Goal: Task Accomplishment & Management: Manage account settings

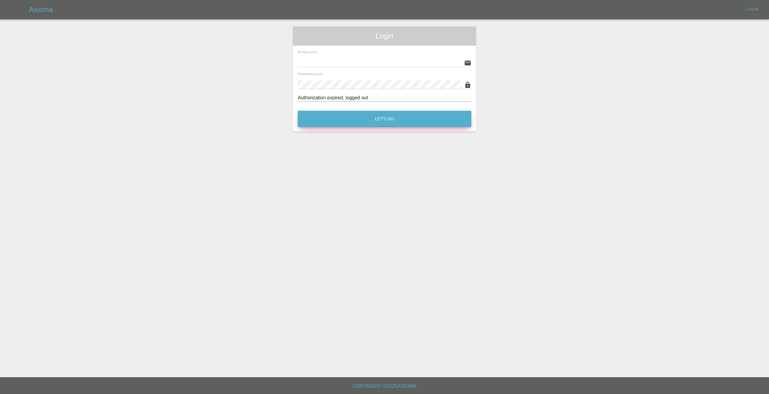
type input "[EMAIL_ADDRESS][DOMAIN_NAME]"
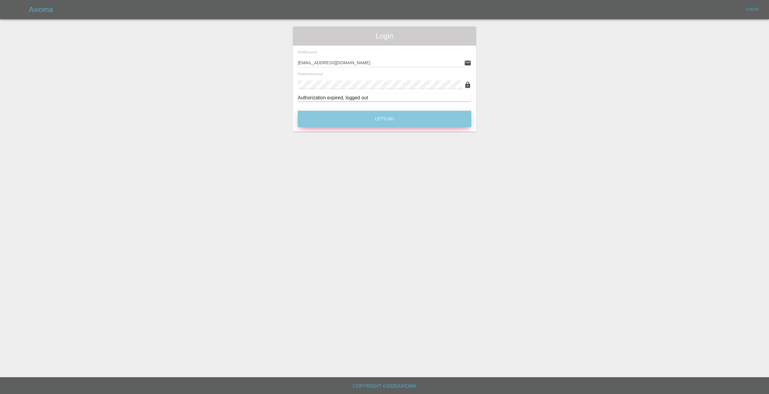
click at [347, 121] on button "Let's Go" at bounding box center [385, 119] width 174 height 17
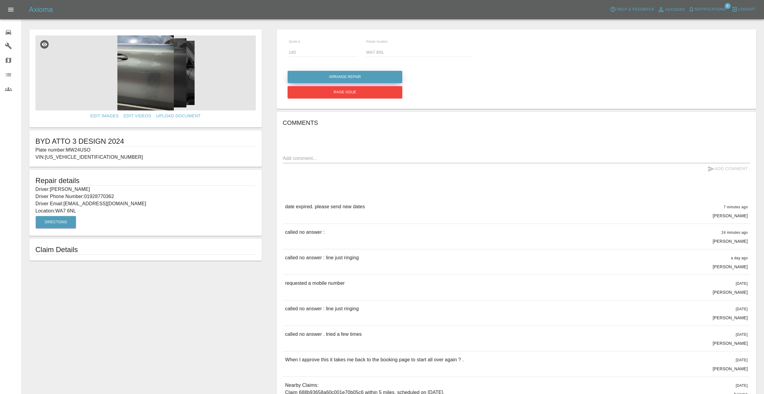
click at [364, 73] on button "Arrange Repair" at bounding box center [345, 77] width 115 height 12
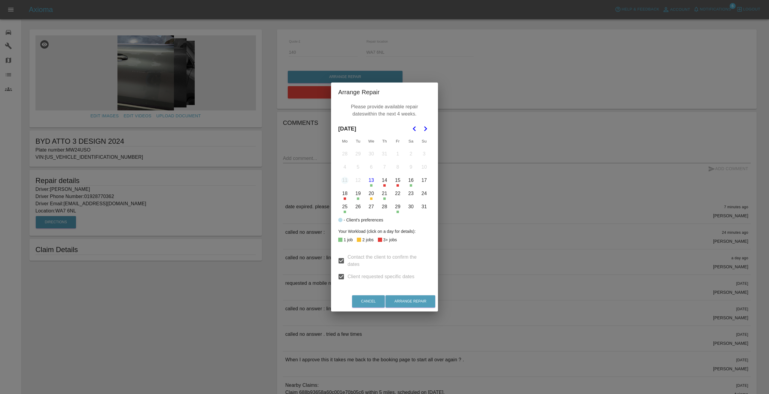
click at [385, 196] on button "21" at bounding box center [384, 193] width 13 height 13
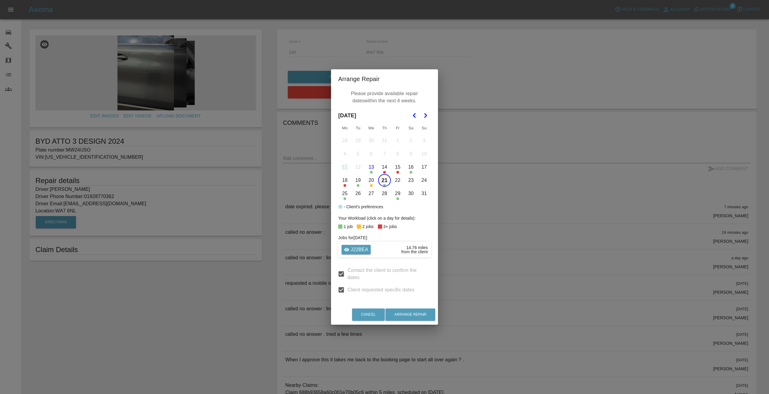
click at [397, 180] on button "22" at bounding box center [397, 180] width 13 height 13
click at [344, 194] on button "25" at bounding box center [345, 193] width 13 height 13
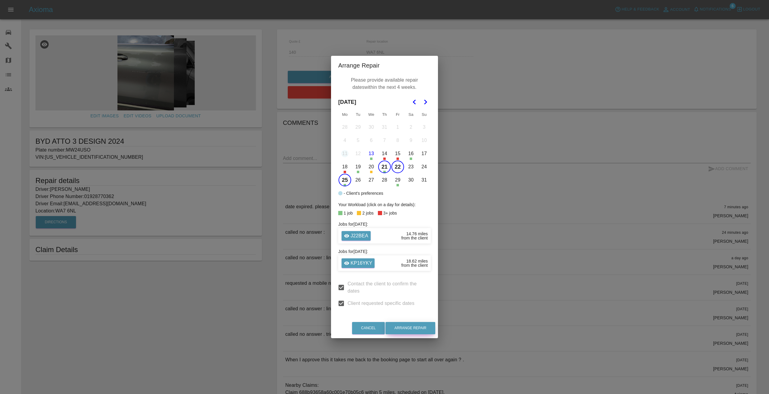
click at [421, 325] on button "Arrange Repair" at bounding box center [410, 328] width 50 height 12
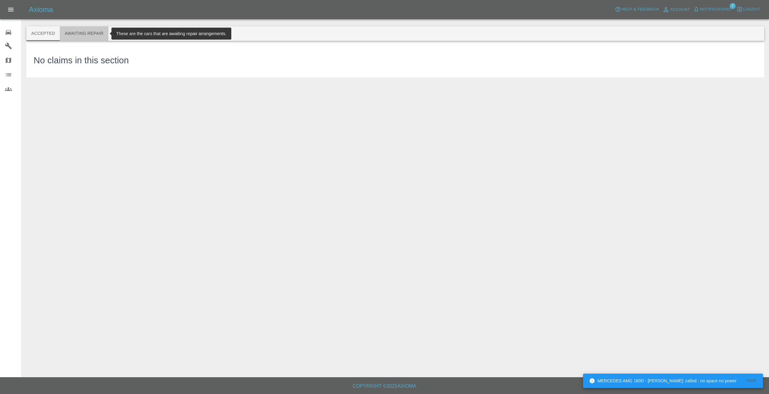
click at [87, 32] on button "Awaiting Repair" at bounding box center [84, 33] width 48 height 14
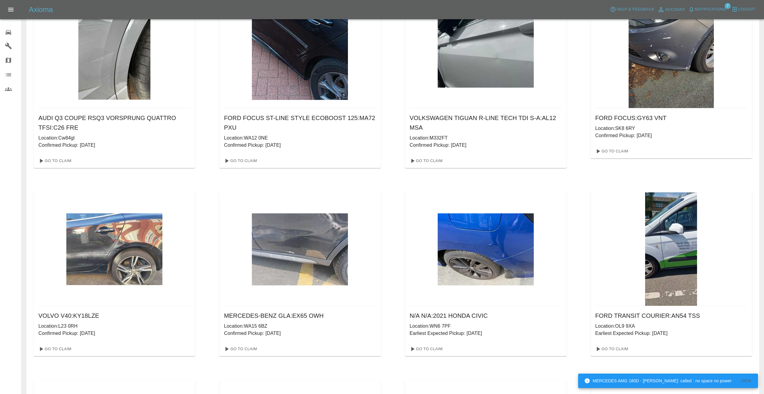
scroll to position [451, 0]
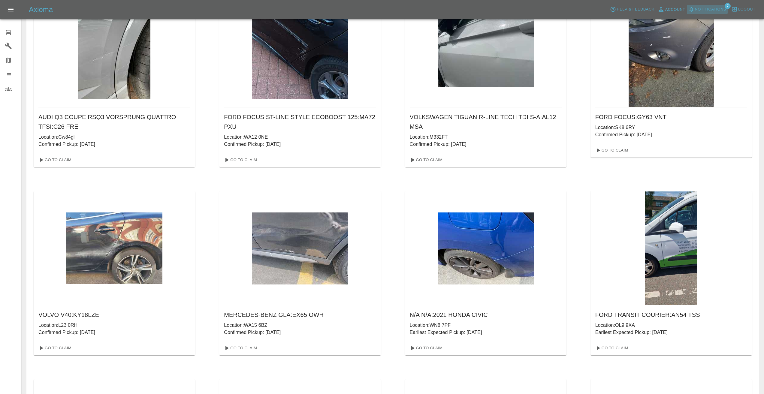
click at [712, 8] on span "Notifications" at bounding box center [710, 9] width 31 height 7
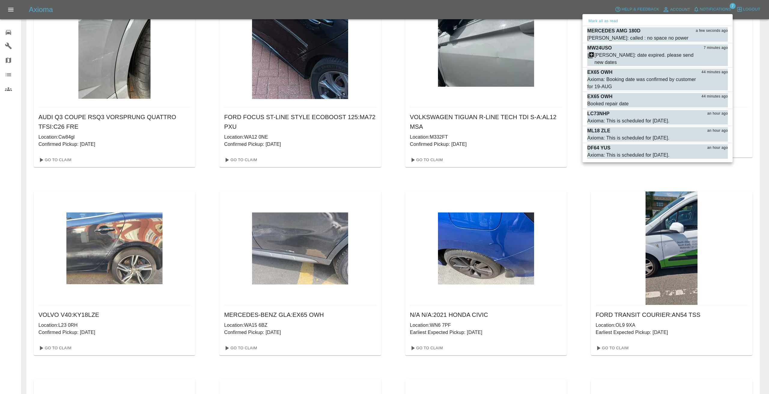
click at [392, 110] on div at bounding box center [384, 197] width 769 height 394
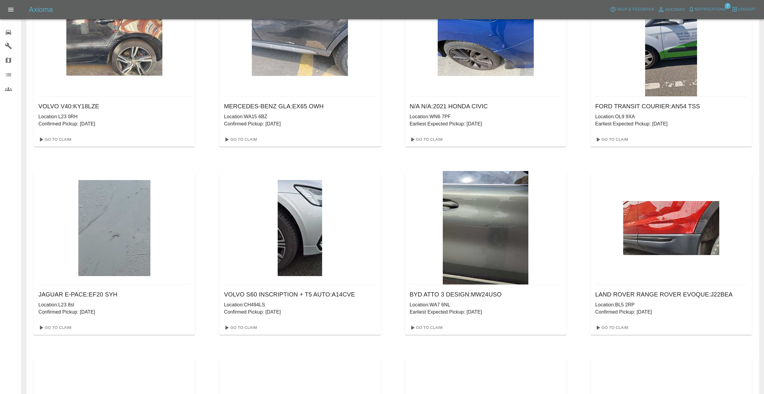
scroll to position [661, 0]
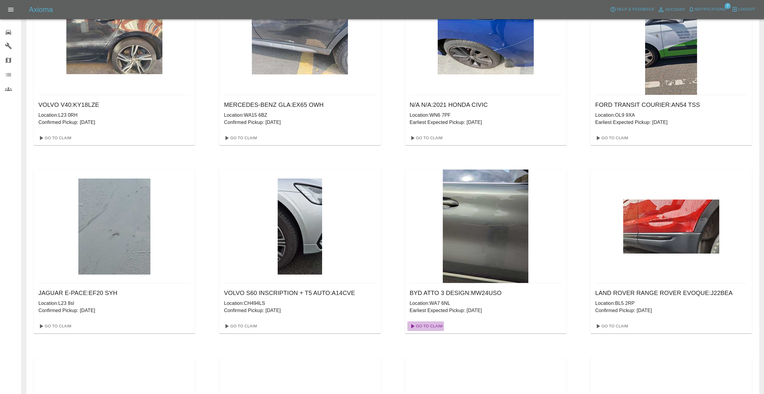
click at [437, 325] on link "Go To Claim" at bounding box center [426, 327] width 37 height 10
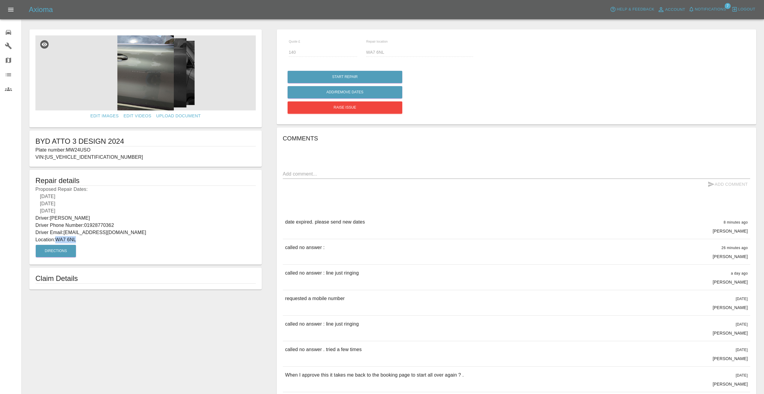
drag, startPoint x: 80, startPoint y: 240, endPoint x: 56, endPoint y: 241, distance: 23.8
click at [56, 241] on p "Location: WA7 6NL" at bounding box center [145, 239] width 220 height 7
copy p "WA7 6NL"
click at [135, 228] on p "Driver Phone Number: 01928770362" at bounding box center [145, 225] width 220 height 7
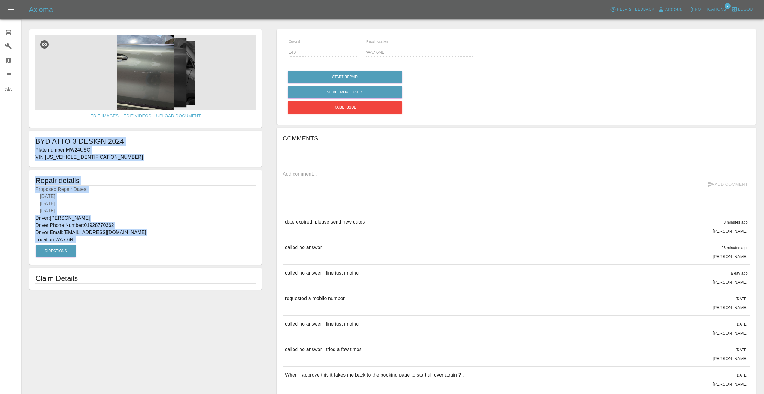
drag, startPoint x: 82, startPoint y: 241, endPoint x: 28, endPoint y: 140, distance: 114.4
click at [28, 140] on form "Edit Images Edit Videos Upload Document BYD ATTO 3 DESIGN 2024 Plate number: MW…" at bounding box center [145, 159] width 238 height 260
copy form "BYD ATTO 3 DESIGN 2024 Plate number: MW24USO VIN: LGXCE4CB1R2021768 Repair deta…"
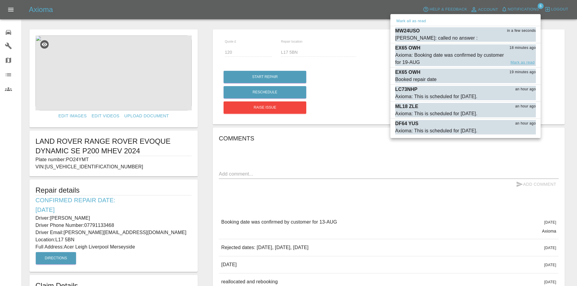
click at [527, 59] on button "Mark as read" at bounding box center [522, 62] width 26 height 7
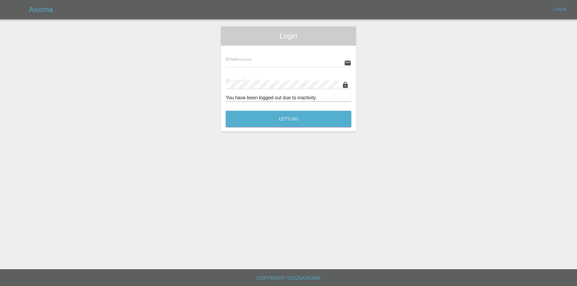
type input "[EMAIL_ADDRESS][DOMAIN_NAME]"
click at [264, 118] on button "Let's Go" at bounding box center [289, 119] width 126 height 17
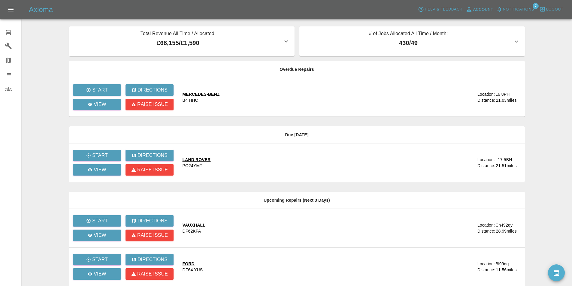
click at [509, 8] on span "Notifications" at bounding box center [518, 9] width 31 height 7
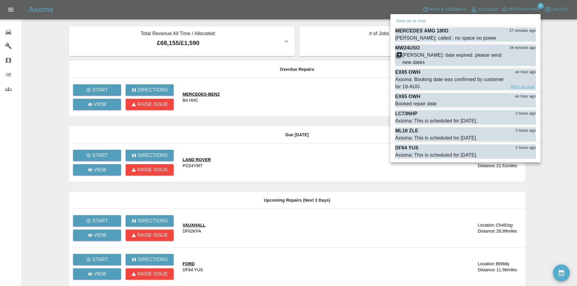
click at [517, 85] on button "Mark as read" at bounding box center [522, 86] width 26 height 7
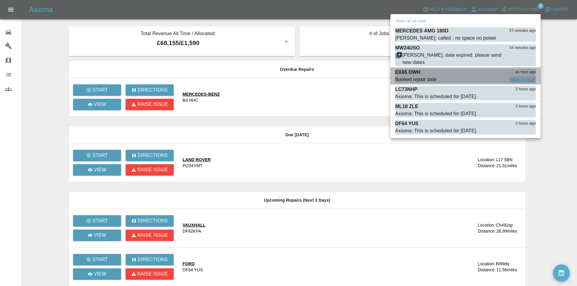
click at [514, 79] on button "Mark as read" at bounding box center [522, 79] width 26 height 7
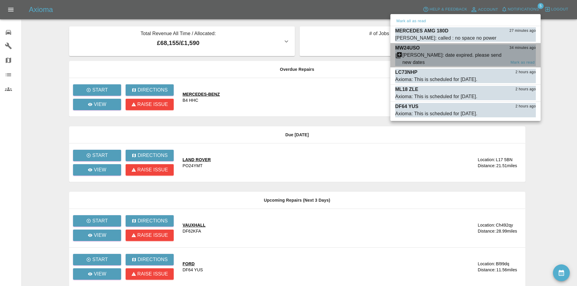
click at [457, 53] on div "[PERSON_NAME]: date expired. please send new dates" at bounding box center [453, 59] width 103 height 14
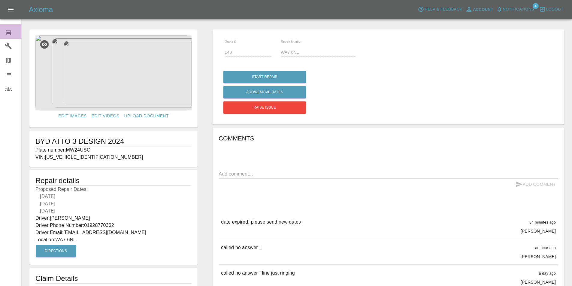
click at [2, 29] on link "0 Repair home" at bounding box center [10, 31] width 21 height 14
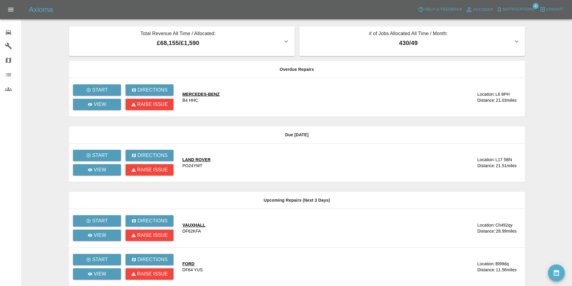
click at [520, 8] on span "Notifications" at bounding box center [518, 9] width 31 height 7
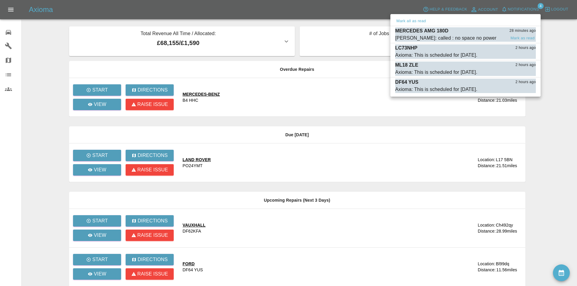
click at [475, 32] on div "MERCEDES AMG [DATE]" at bounding box center [465, 30] width 141 height 7
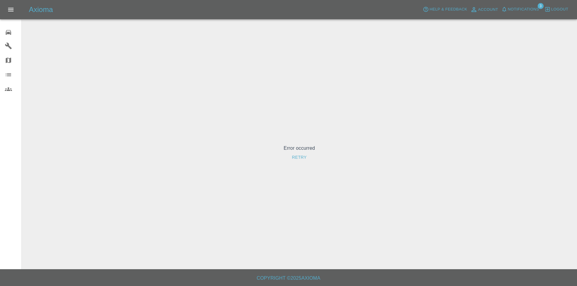
click at [6, 30] on icon at bounding box center [8, 32] width 5 height 5
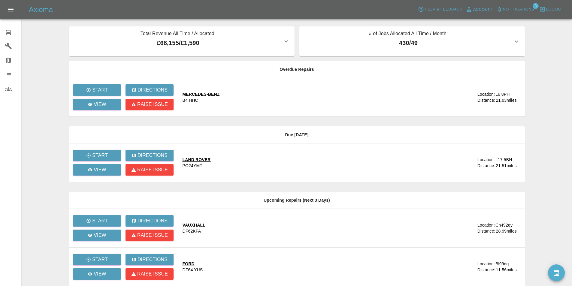
click at [40, 40] on main "Total Revenue All Time / Allocated: £68,155 / £1,590 Sprayway Smart Repairs NW …" at bounding box center [286, 196] width 572 height 393
click at [87, 82] on td "Start Directions View Raise issue" at bounding box center [123, 97] width 109 height 39
click at [92, 87] on p "Start" at bounding box center [100, 90] width 16 height 7
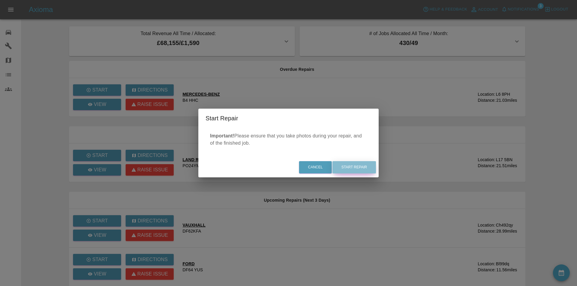
click at [351, 163] on button "Start Repair" at bounding box center [354, 167] width 44 height 12
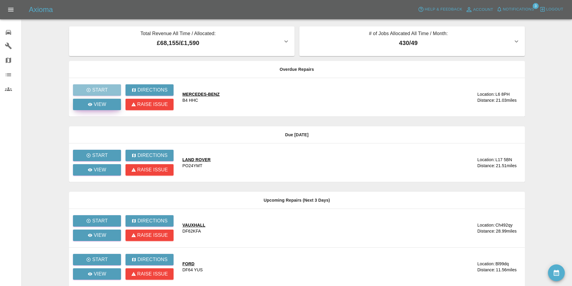
click at [95, 106] on p "View" at bounding box center [100, 104] width 13 height 7
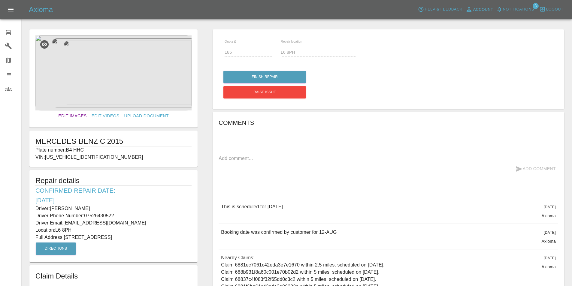
click at [80, 115] on link "Edit Images" at bounding box center [72, 116] width 33 height 11
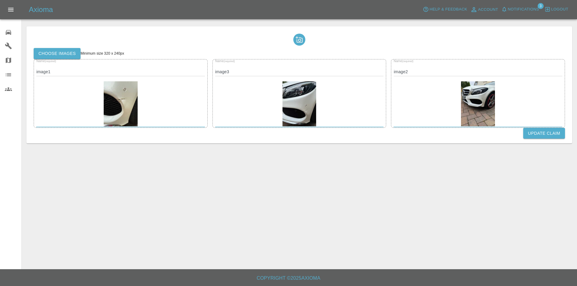
click at [48, 53] on label "Choose images" at bounding box center [57, 53] width 47 height 11
click at [0, 0] on input "Choose images" at bounding box center [0, 0] width 0 height 0
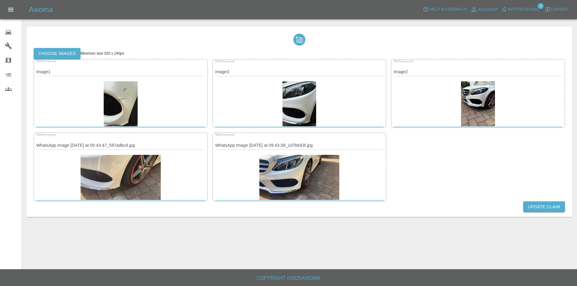
click at [529, 207] on button "Update Claim" at bounding box center [544, 207] width 42 height 11
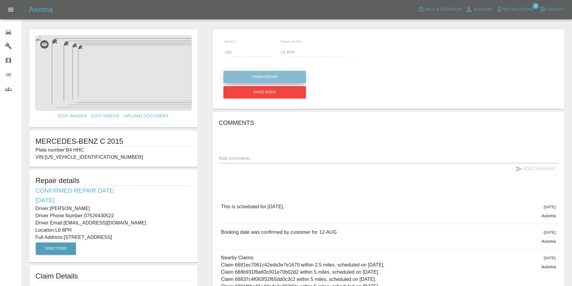
click at [290, 80] on button "Finish Repair" at bounding box center [264, 77] width 83 height 12
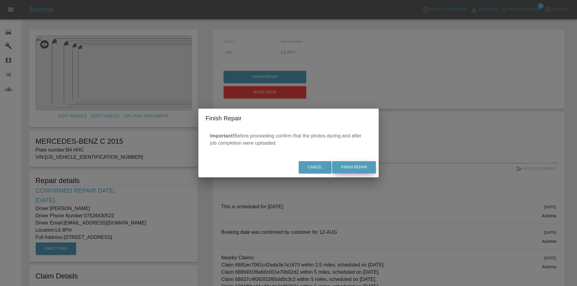
click at [357, 167] on button "Finish Repair" at bounding box center [354, 167] width 44 height 12
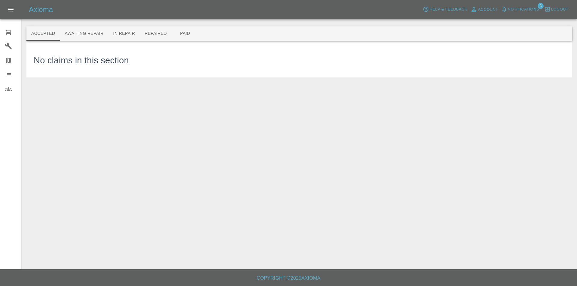
click at [6, 32] on icon at bounding box center [8, 32] width 5 height 5
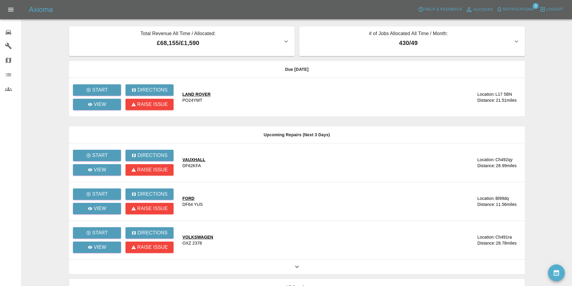
click at [44, 35] on main "Total Revenue All Time / Allocated: £68,155 / £1,590 Sprayway Smart Repairs NW …" at bounding box center [286, 164] width 572 height 328
click at [11, 33] on icon at bounding box center [8, 32] width 7 height 7
click at [47, 31] on main "Total Revenue All Time / Allocated: £68,155 / £1,590 Sprayway Smart Repairs NW …" at bounding box center [286, 164] width 572 height 328
click at [48, 38] on main "Total Revenue All Time / Allocated: £68,155 / £1,590 Sprayway Smart Repairs NW …" at bounding box center [286, 164] width 572 height 328
click at [45, 38] on main "Total Revenue All Time / Allocated: £68,155 / £1,590 Sprayway Smart Repairs NW …" at bounding box center [286, 164] width 572 height 328
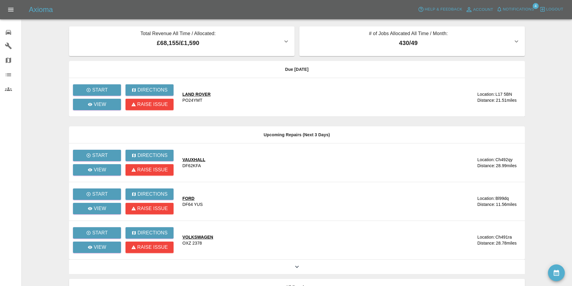
click at [45, 38] on main "Total Revenue All Time / Allocated: £68,155 / £1,590 Sprayway Smart Repairs NW …" at bounding box center [286, 164] width 572 height 328
click at [515, 8] on span "Notifications" at bounding box center [518, 9] width 31 height 7
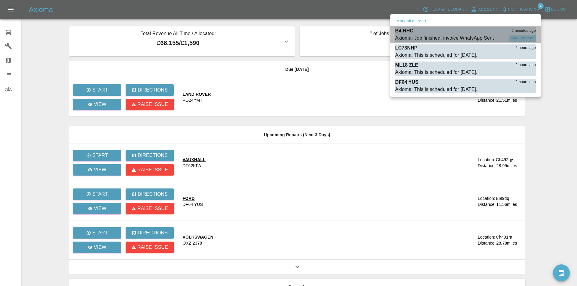
click at [515, 39] on button "Mark as read" at bounding box center [522, 38] width 26 height 7
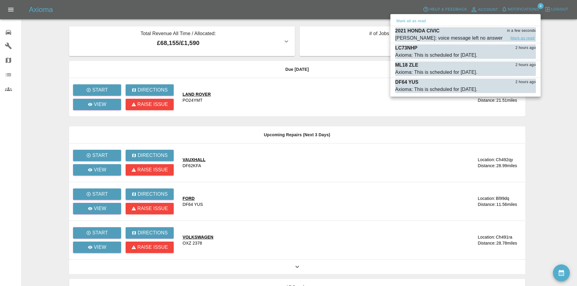
click at [515, 36] on button "Mark as read" at bounding box center [522, 38] width 26 height 7
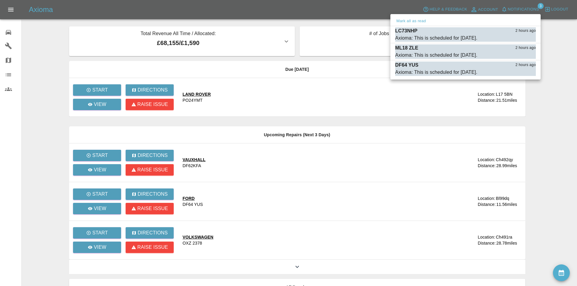
click at [40, 33] on div at bounding box center [288, 143] width 577 height 286
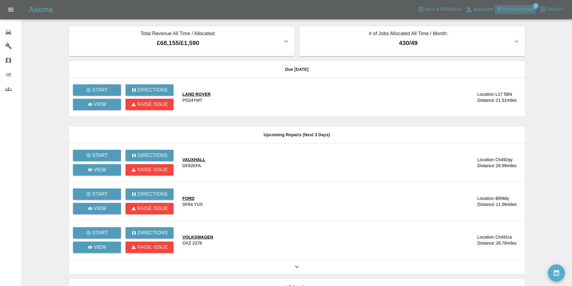
click at [529, 7] on span "Notifications" at bounding box center [518, 9] width 31 height 7
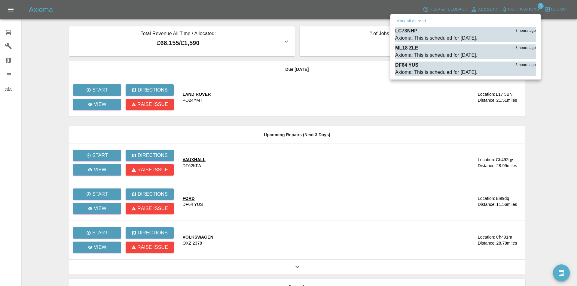
click at [346, 7] on div at bounding box center [288, 143] width 577 height 286
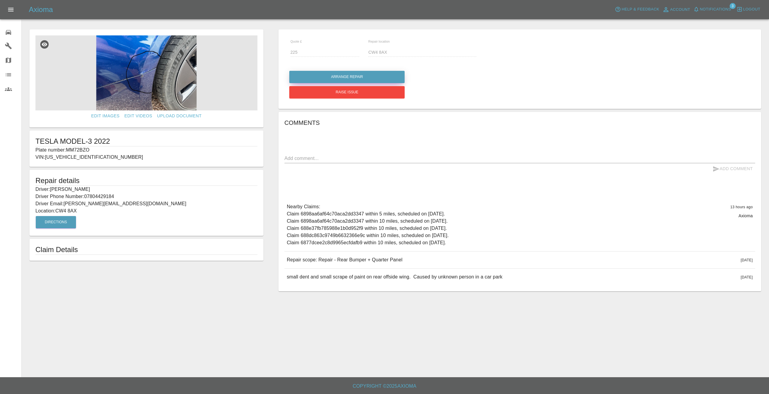
click at [327, 76] on button "Arrange Repair" at bounding box center [346, 77] width 115 height 12
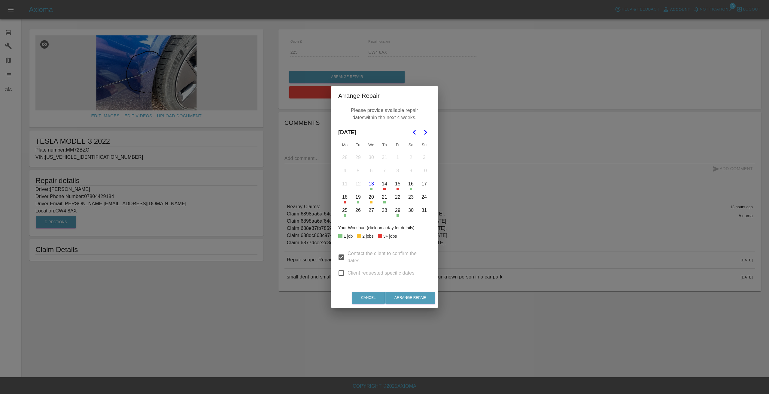
click at [382, 197] on button "21" at bounding box center [384, 197] width 13 height 13
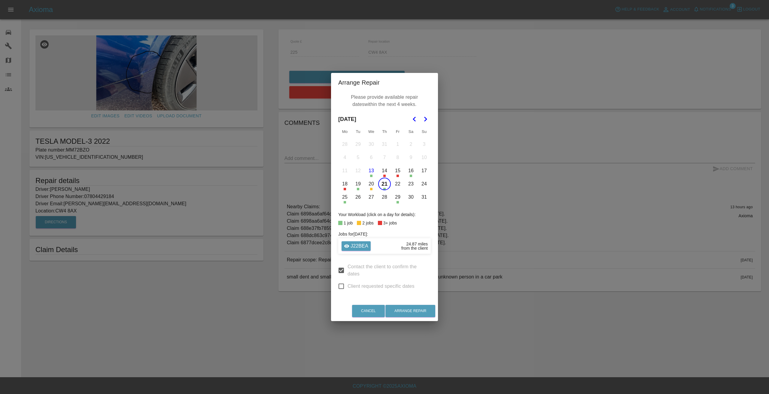
click at [397, 183] on button "22" at bounding box center [397, 184] width 13 height 13
click at [343, 198] on button "25" at bounding box center [345, 197] width 13 height 13
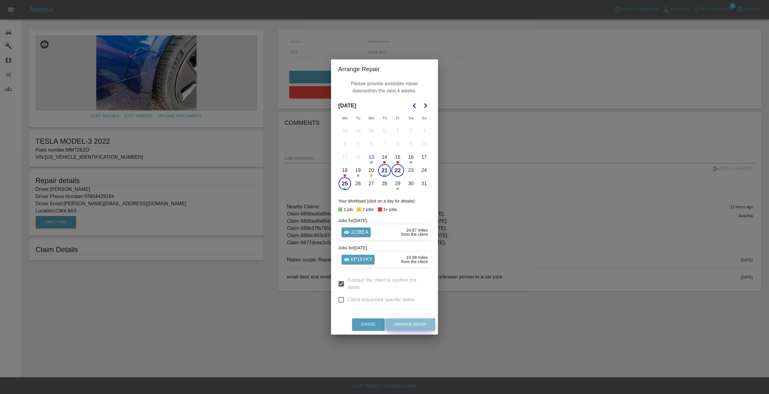
click at [412, 324] on button "Arrange Repair" at bounding box center [410, 325] width 50 height 12
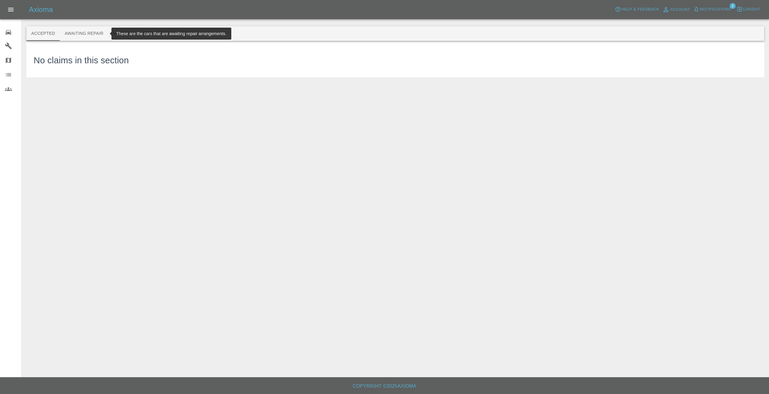
click at [83, 32] on button "Awaiting Repair" at bounding box center [84, 33] width 48 height 14
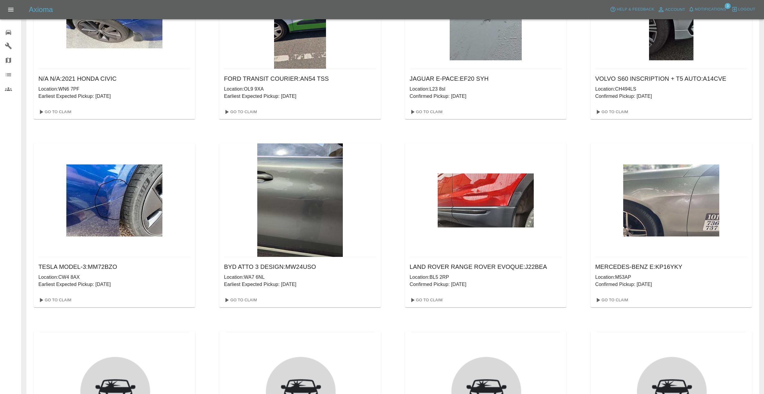
scroll to position [691, 0]
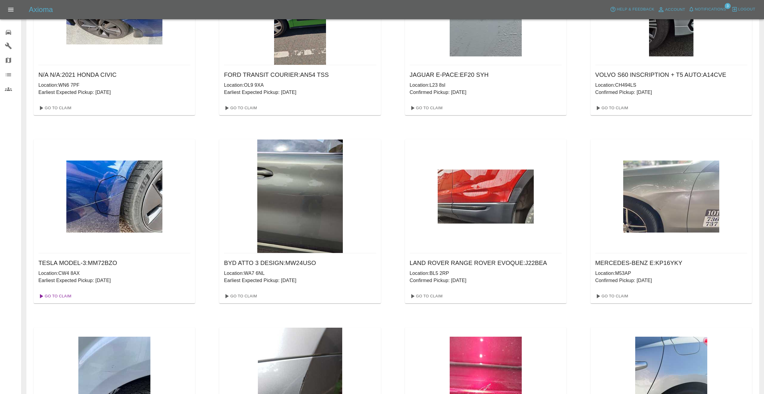
click at [64, 296] on link "Go To Claim" at bounding box center [54, 297] width 37 height 10
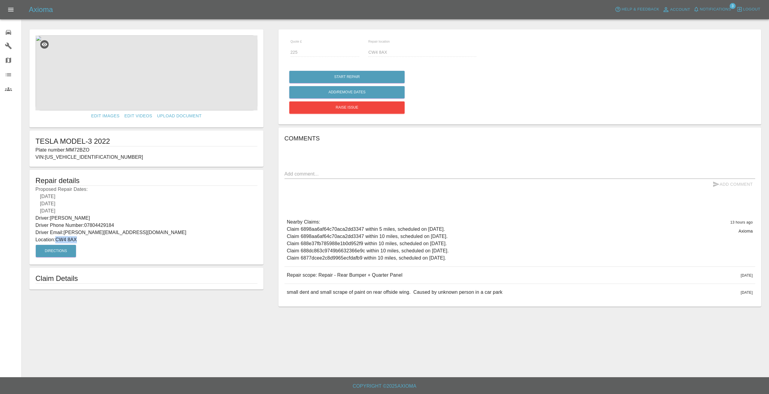
drag, startPoint x: 78, startPoint y: 239, endPoint x: 56, endPoint y: 241, distance: 22.3
click at [56, 241] on p "Location: CW4 8AX" at bounding box center [146, 239] width 222 height 7
copy p "CW4 8AX"
click at [138, 179] on h5 "Repair details" at bounding box center [146, 181] width 222 height 10
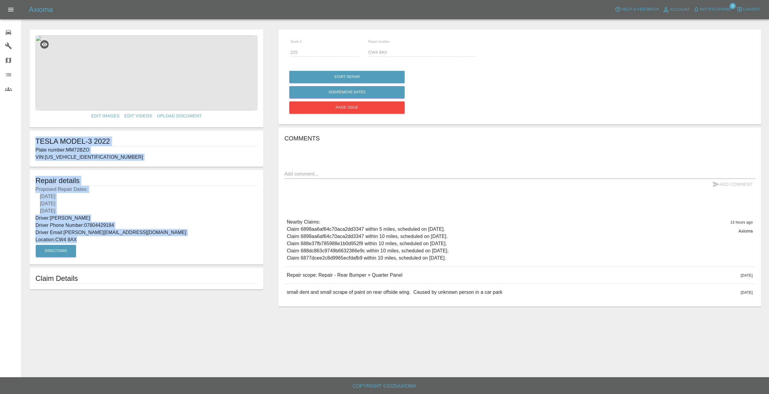
drag, startPoint x: 81, startPoint y: 239, endPoint x: 34, endPoint y: 144, distance: 106.7
click at [34, 144] on form "Edit Images Edit Videos Upload Document TESLA MODEL-3 2022 Plate number: MM72BZ…" at bounding box center [146, 159] width 240 height 260
copy form "TESLA MODEL-3 2022 Plate number: MM72BZO VIN: LRW3F7FS2PC675576 Repair details …"
click at [7, 27] on div "0" at bounding box center [13, 31] width 17 height 9
